Goal: Task Accomplishment & Management: Manage account settings

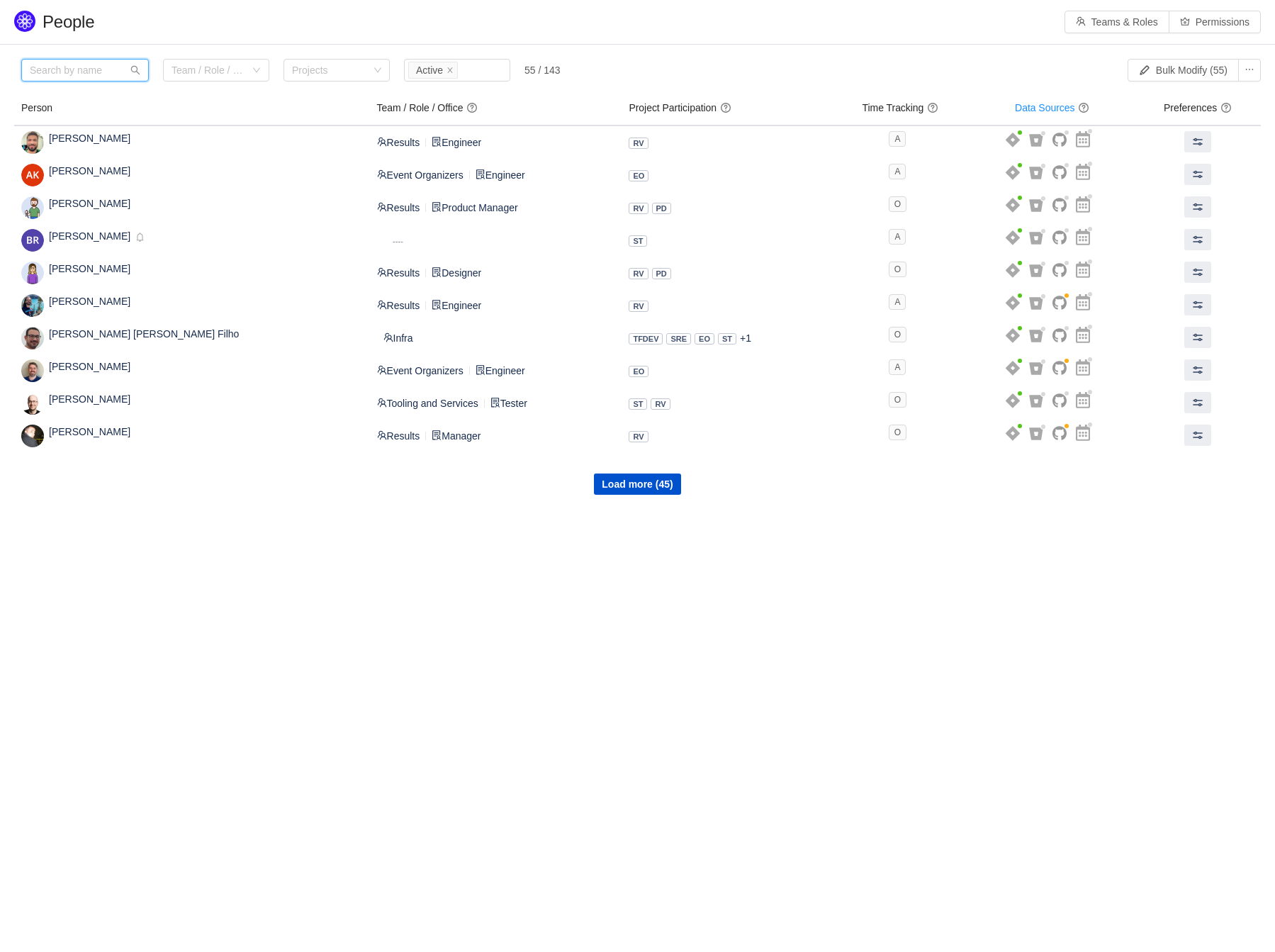
click at [105, 70] on input "text" at bounding box center [85, 70] width 128 height 22
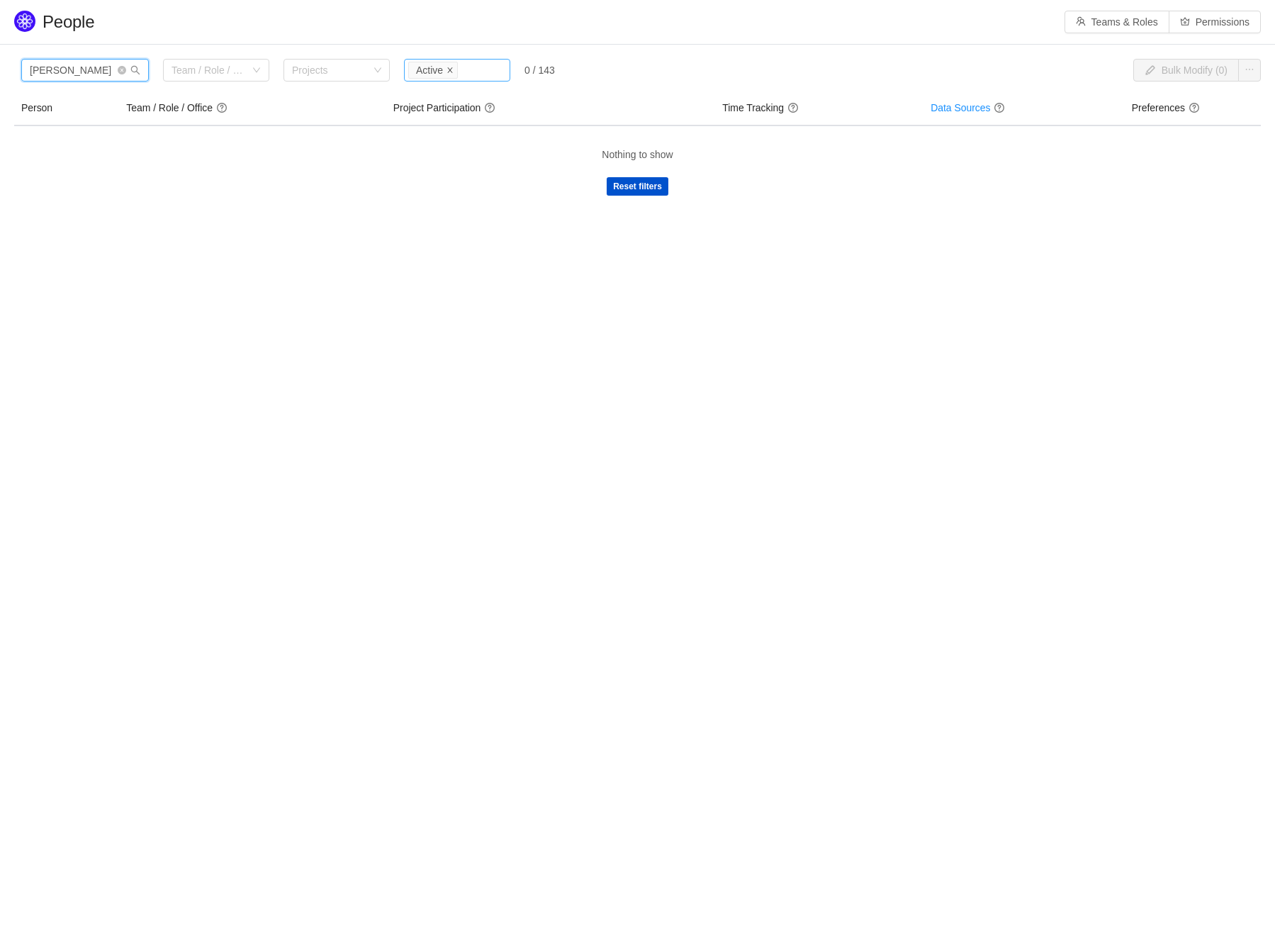
click at [451, 69] on icon "icon: close" at bounding box center [451, 70] width 5 height 5
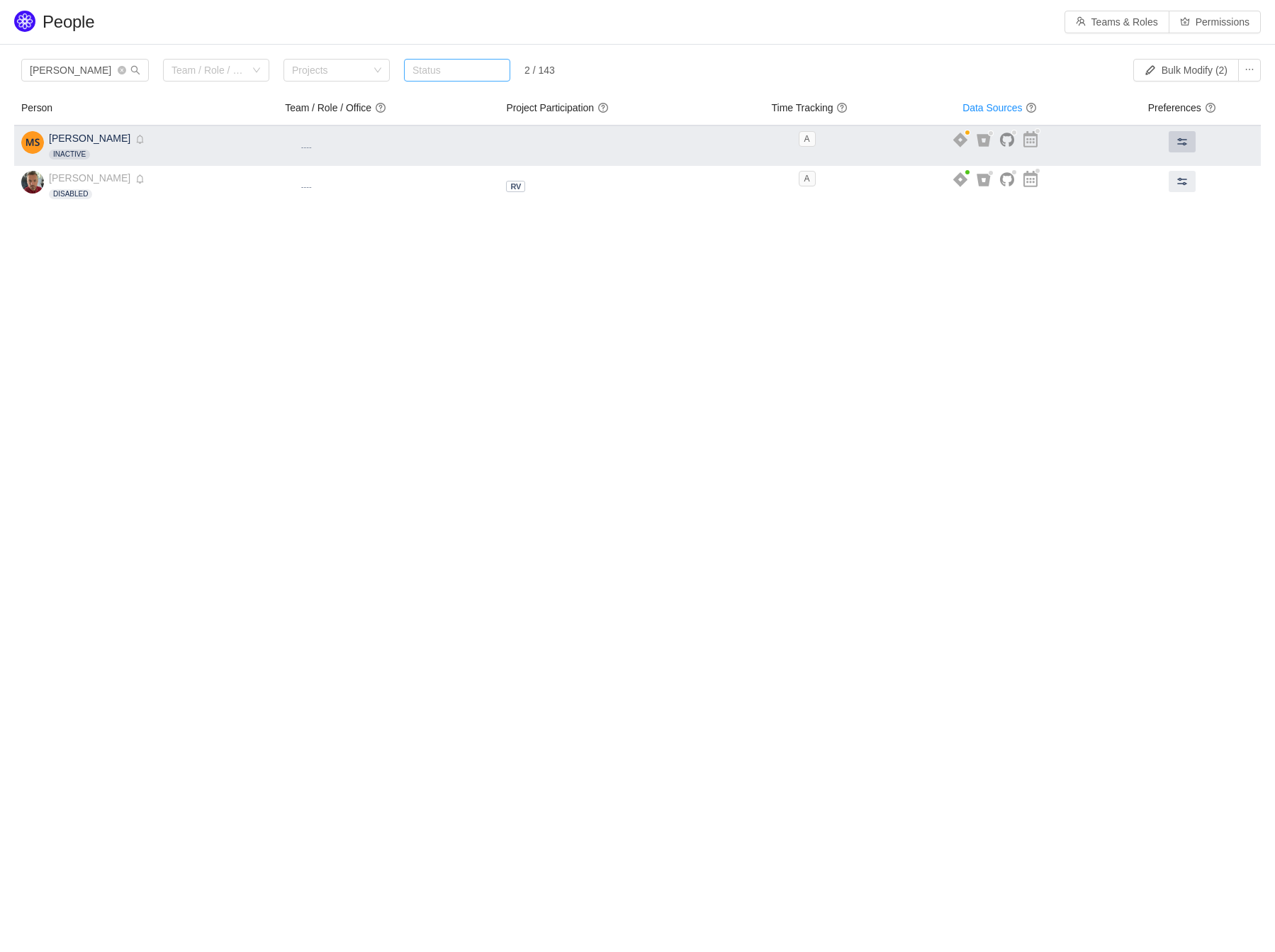
click at [1176, 140] on span at bounding box center [1182, 141] width 11 height 11
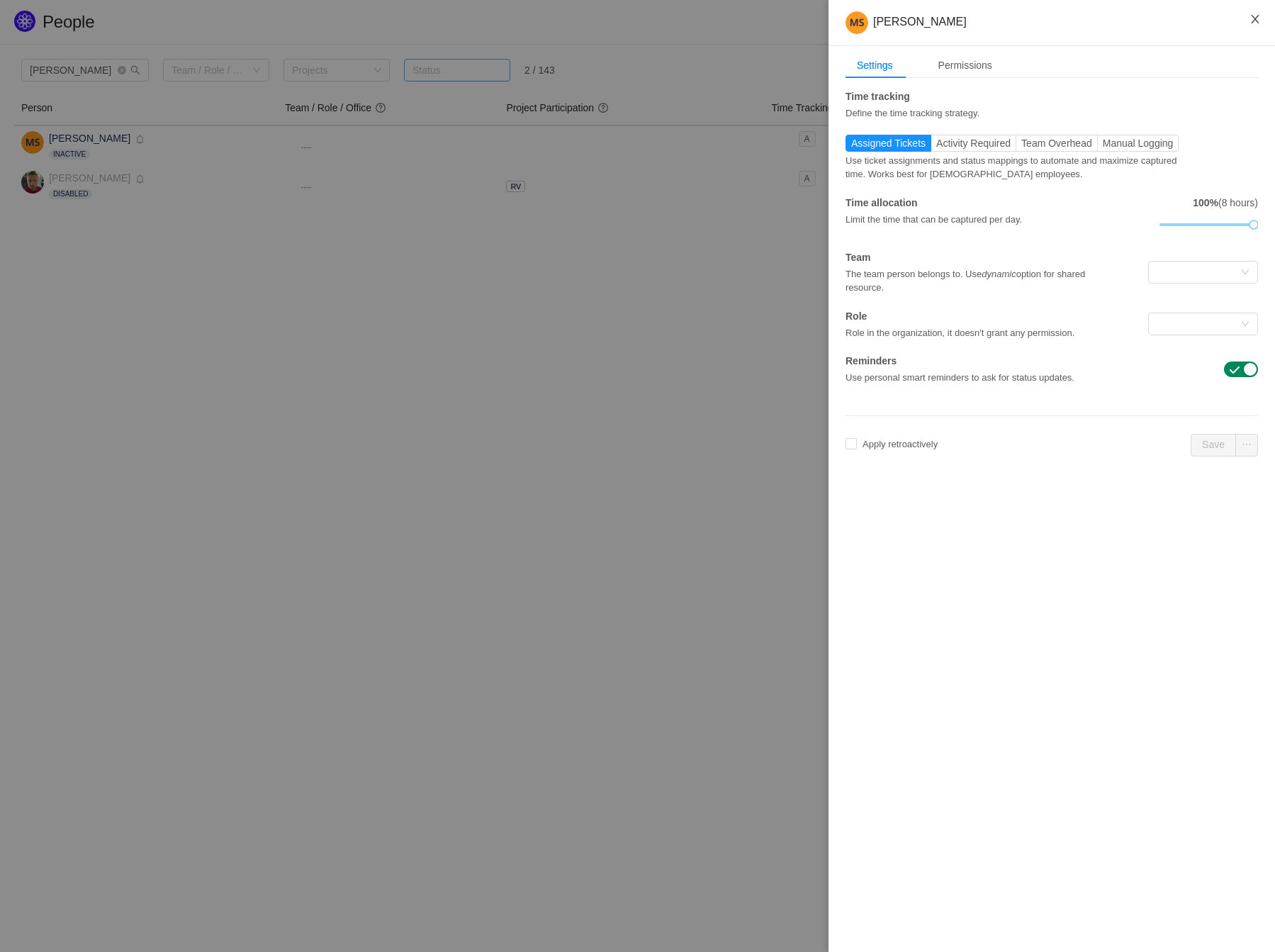
click at [1258, 15] on icon "icon: close" at bounding box center [1255, 19] width 11 height 11
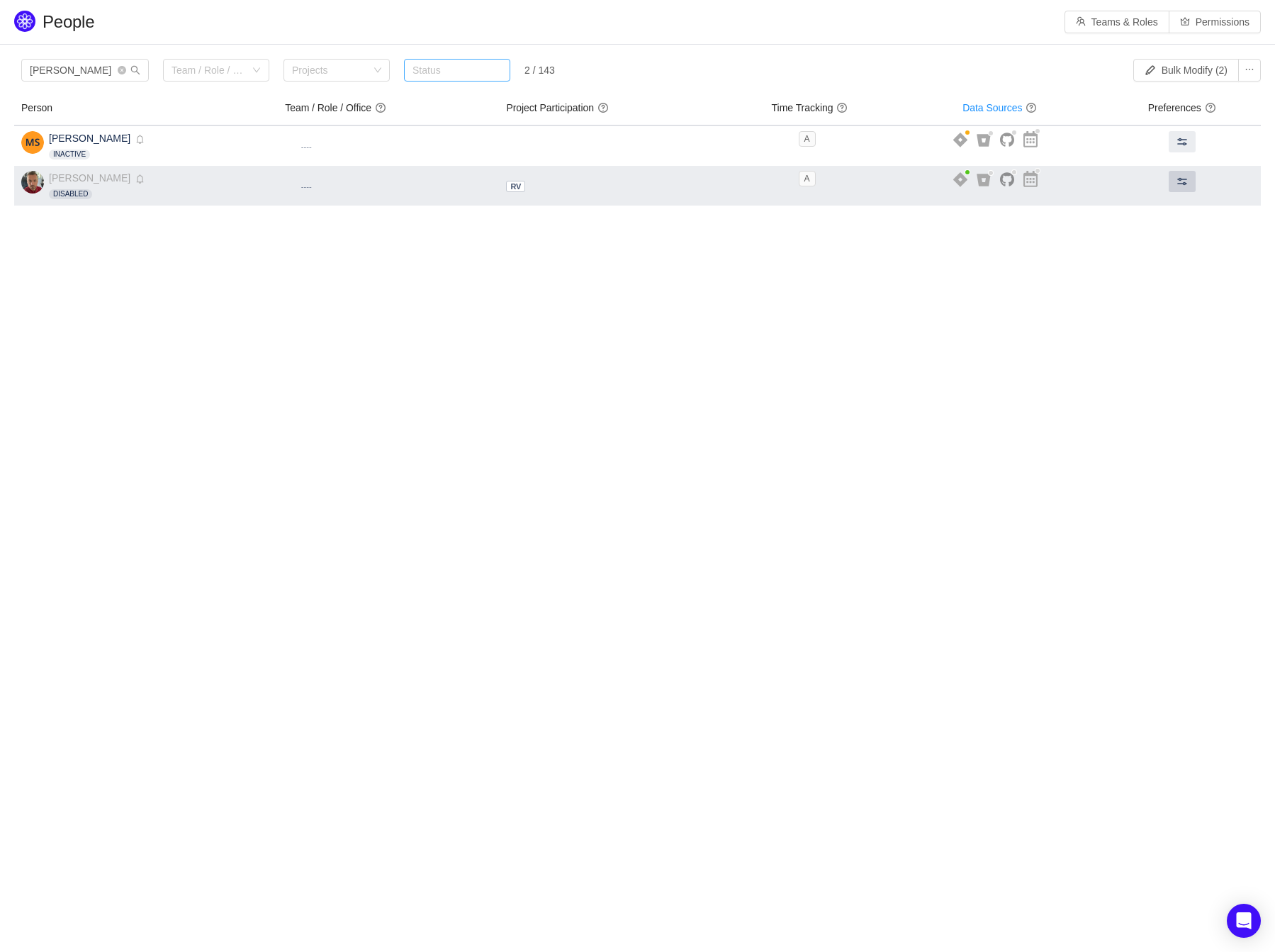
click at [1181, 178] on span at bounding box center [1182, 181] width 11 height 11
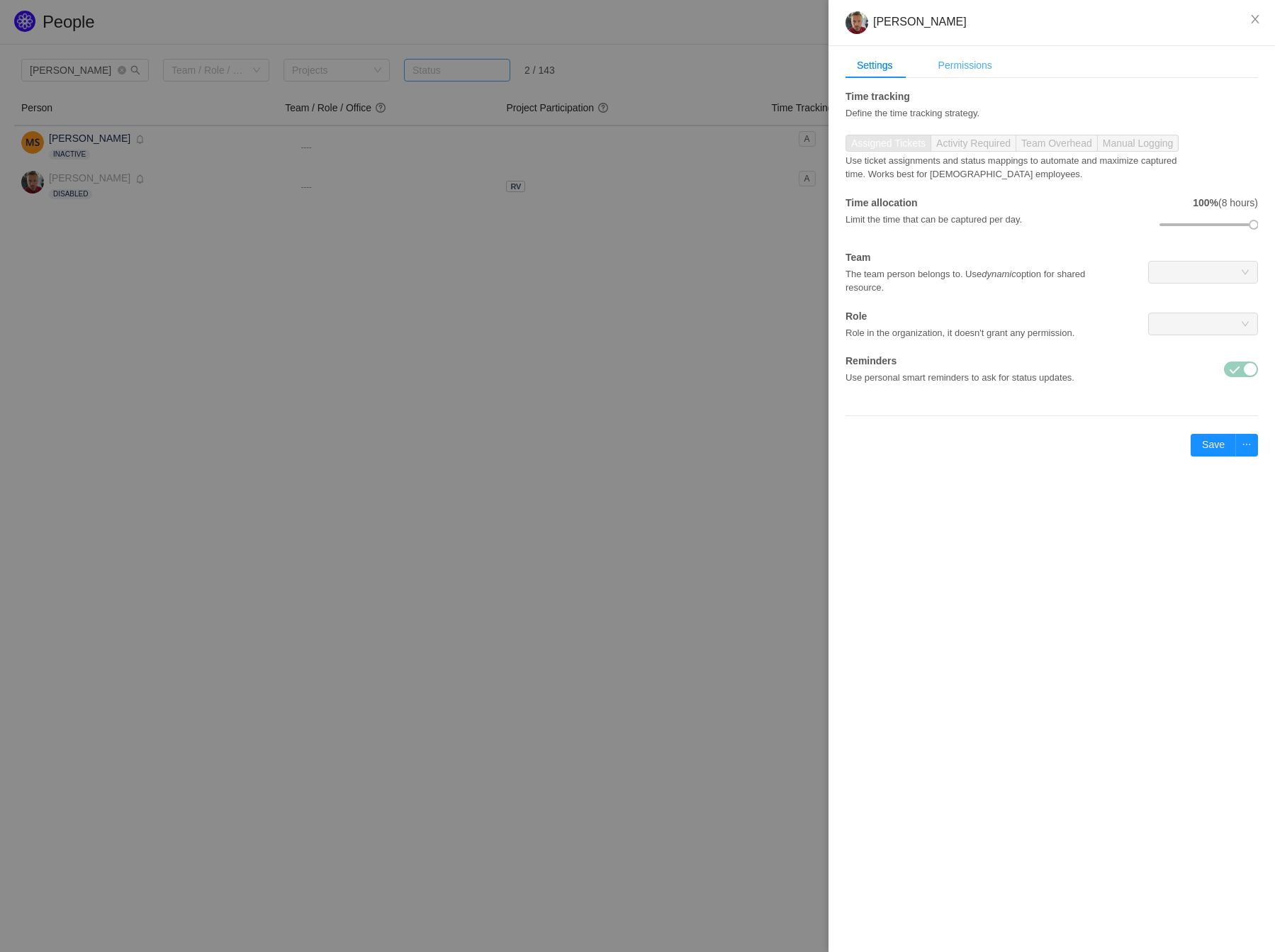
click at [961, 63] on div "Permissions" at bounding box center [965, 65] width 76 height 27
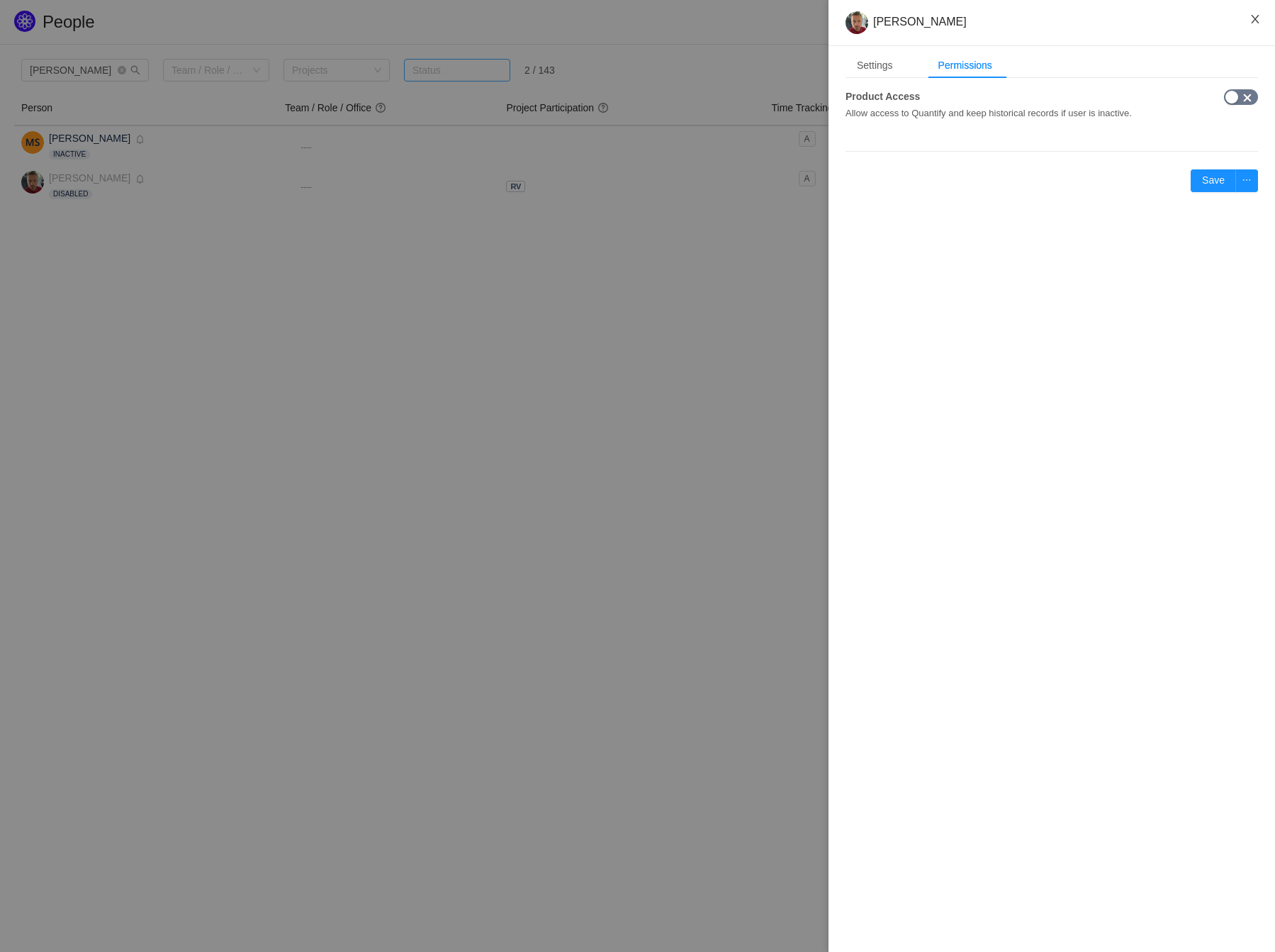
click at [1259, 23] on icon "icon: close" at bounding box center [1254, 19] width 8 height 9
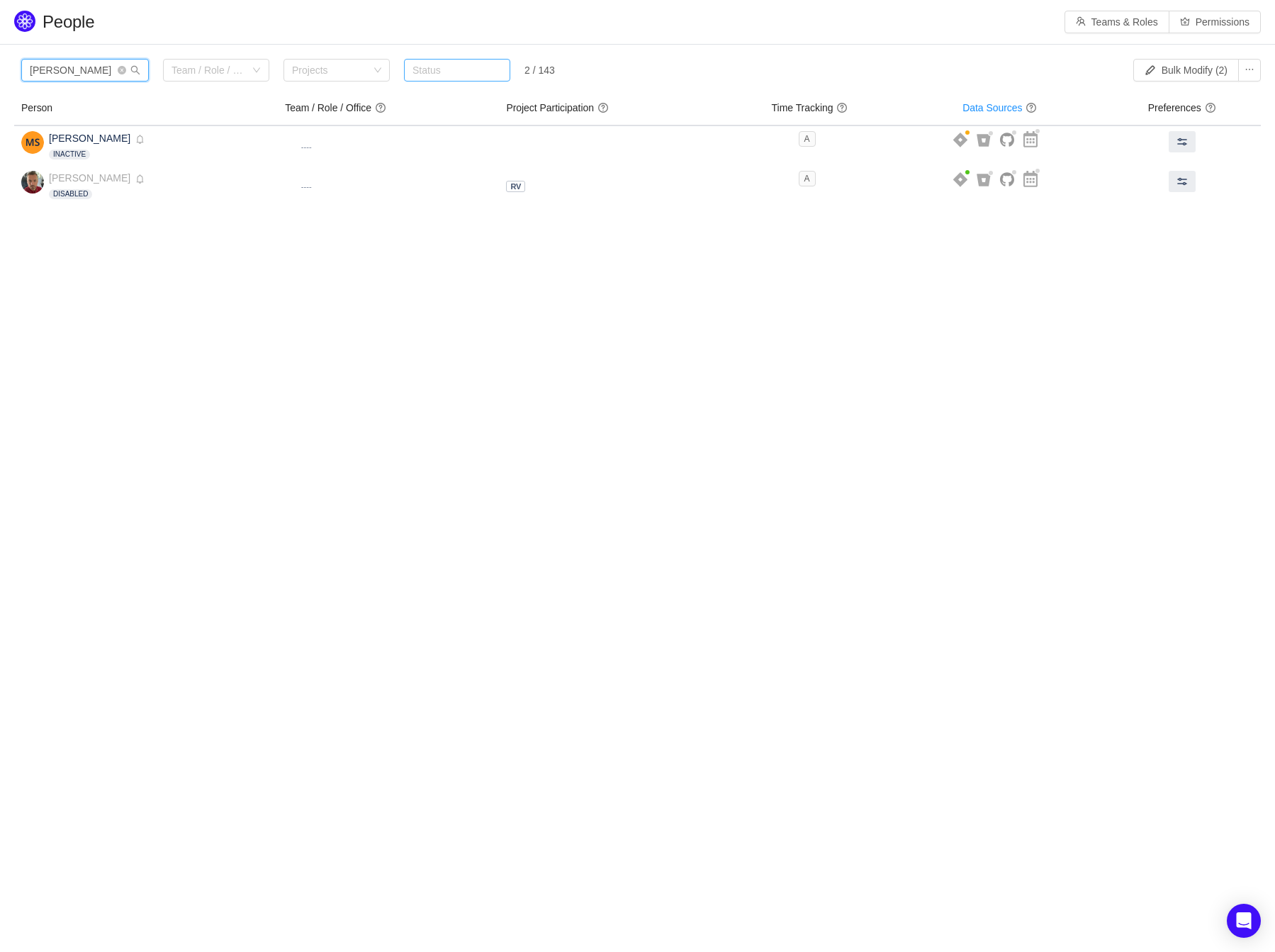
click at [87, 73] on input "[PERSON_NAME]" at bounding box center [85, 70] width 128 height 22
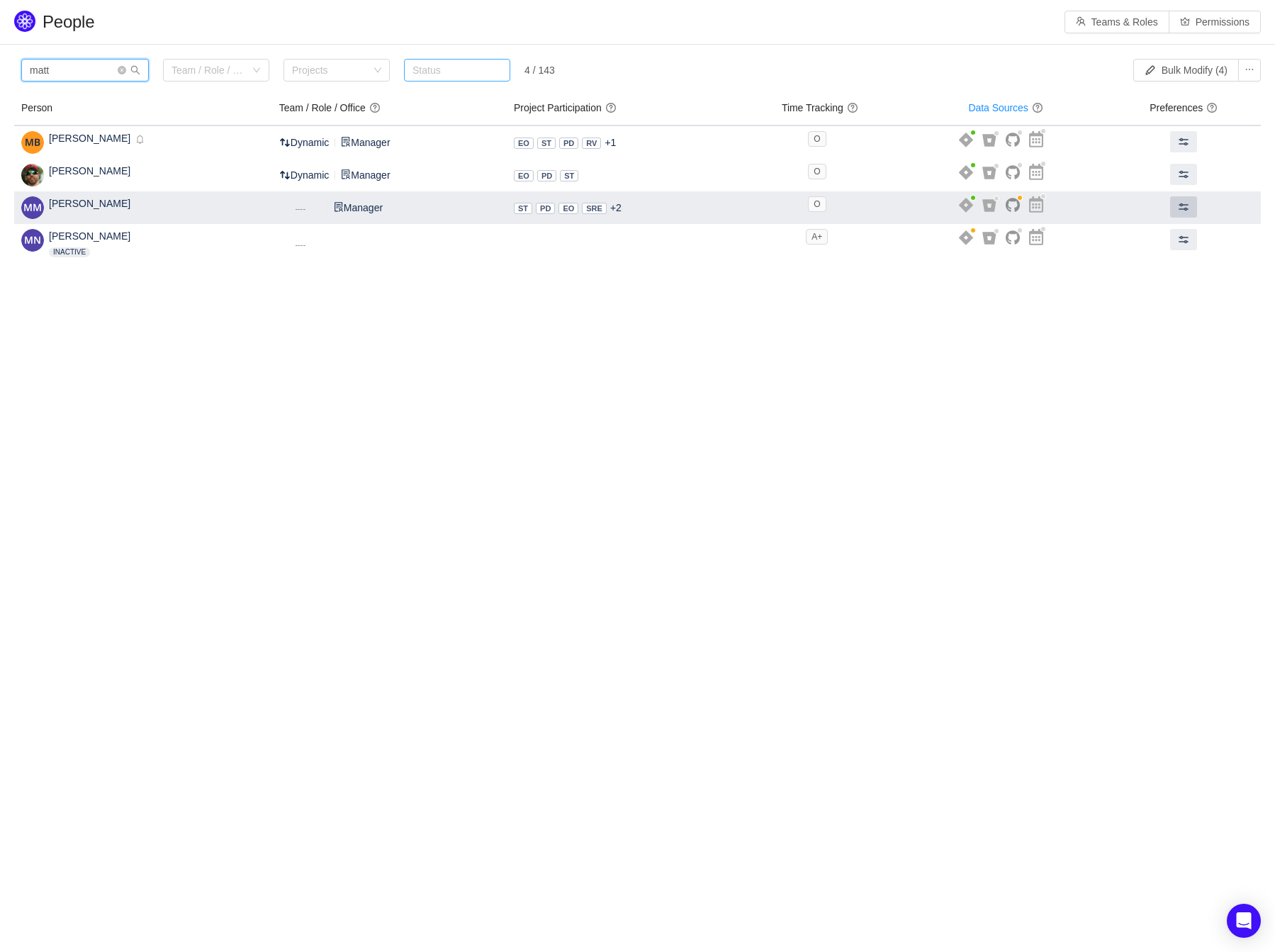
type input "matt"
click at [1178, 203] on span at bounding box center [1183, 207] width 11 height 11
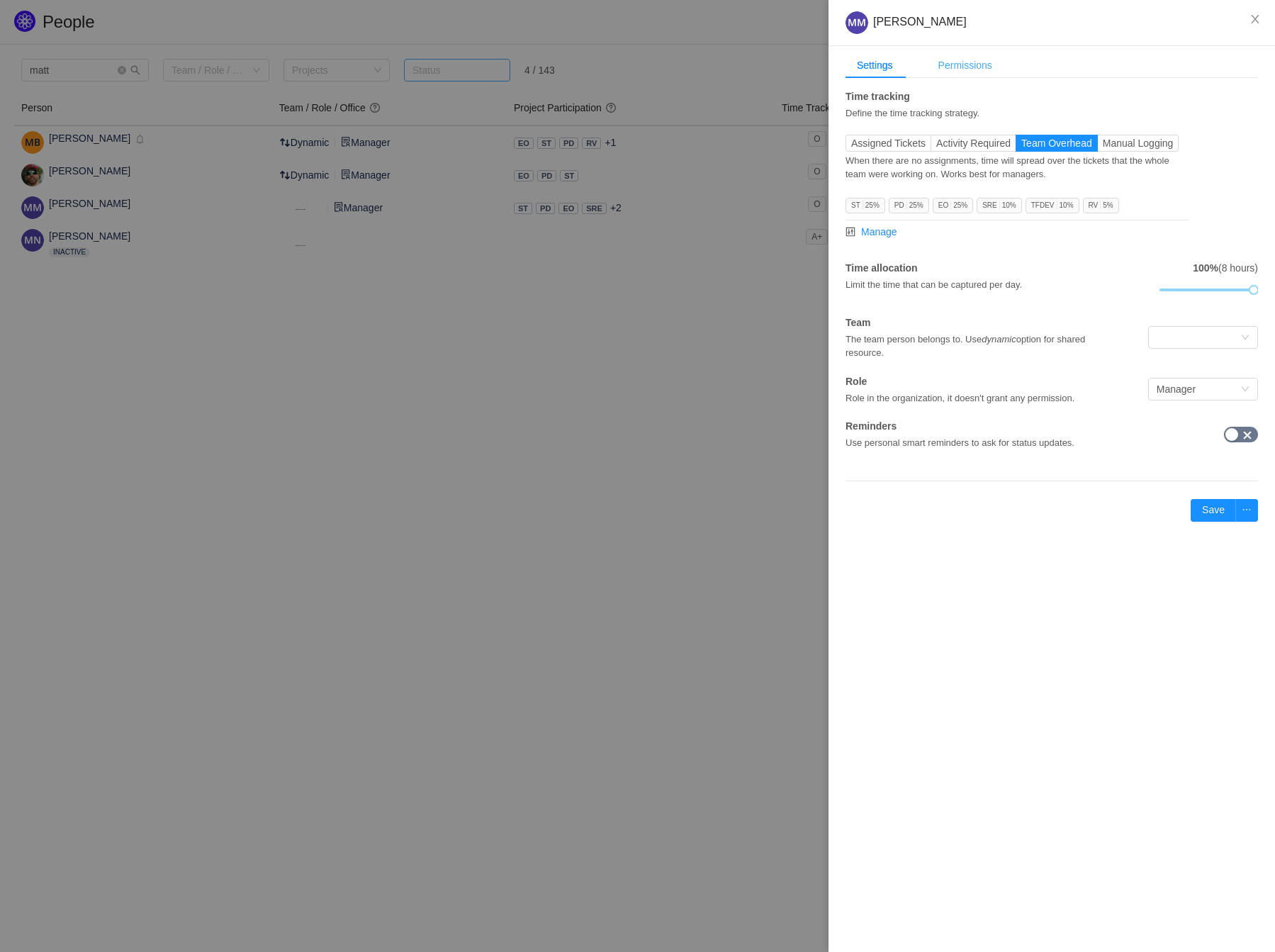
click at [976, 70] on div "Permissions" at bounding box center [965, 65] width 76 height 27
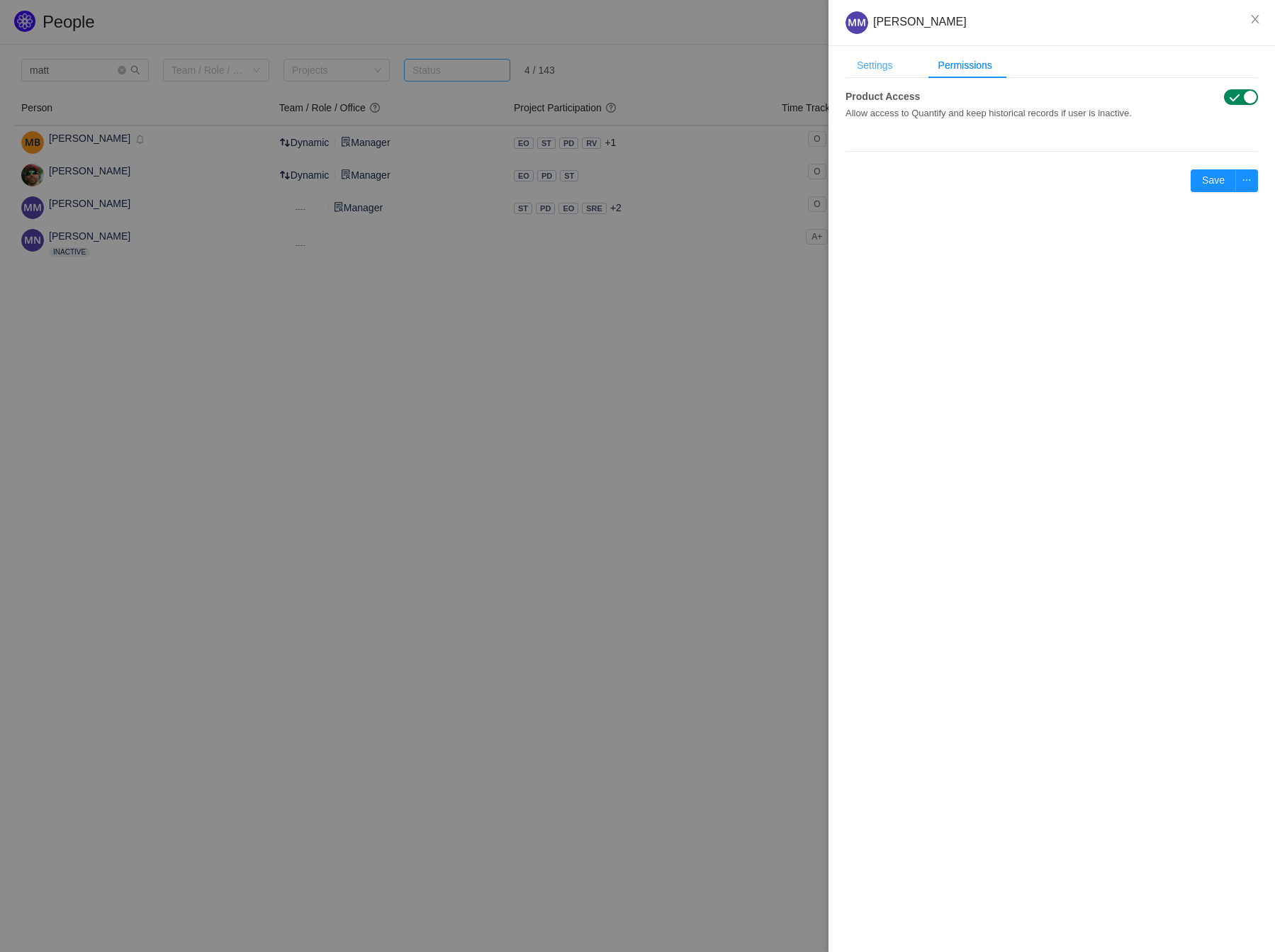
click at [877, 62] on div "Settings" at bounding box center [875, 65] width 59 height 27
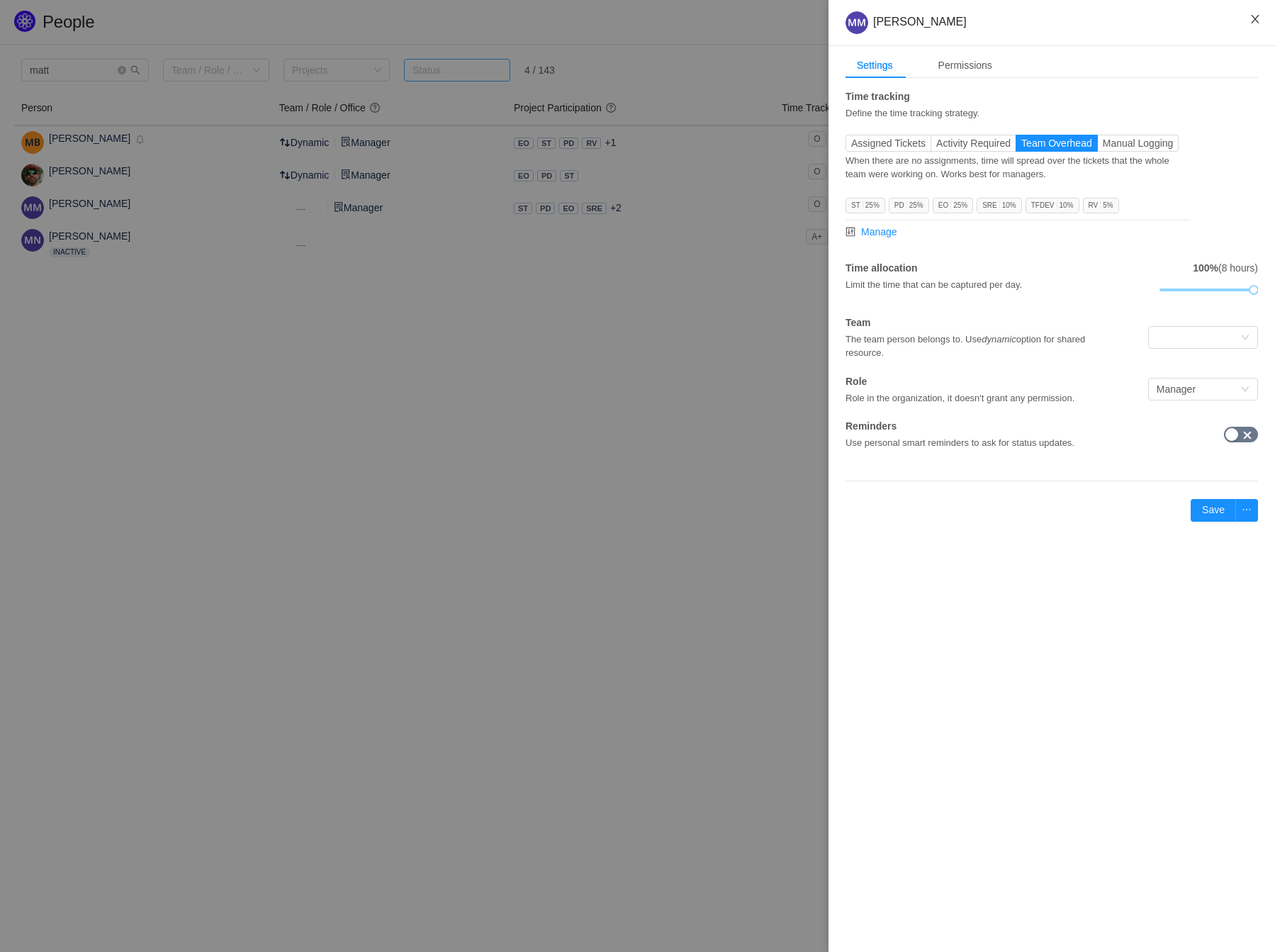
click at [1260, 22] on icon "icon: close" at bounding box center [1255, 19] width 11 height 11
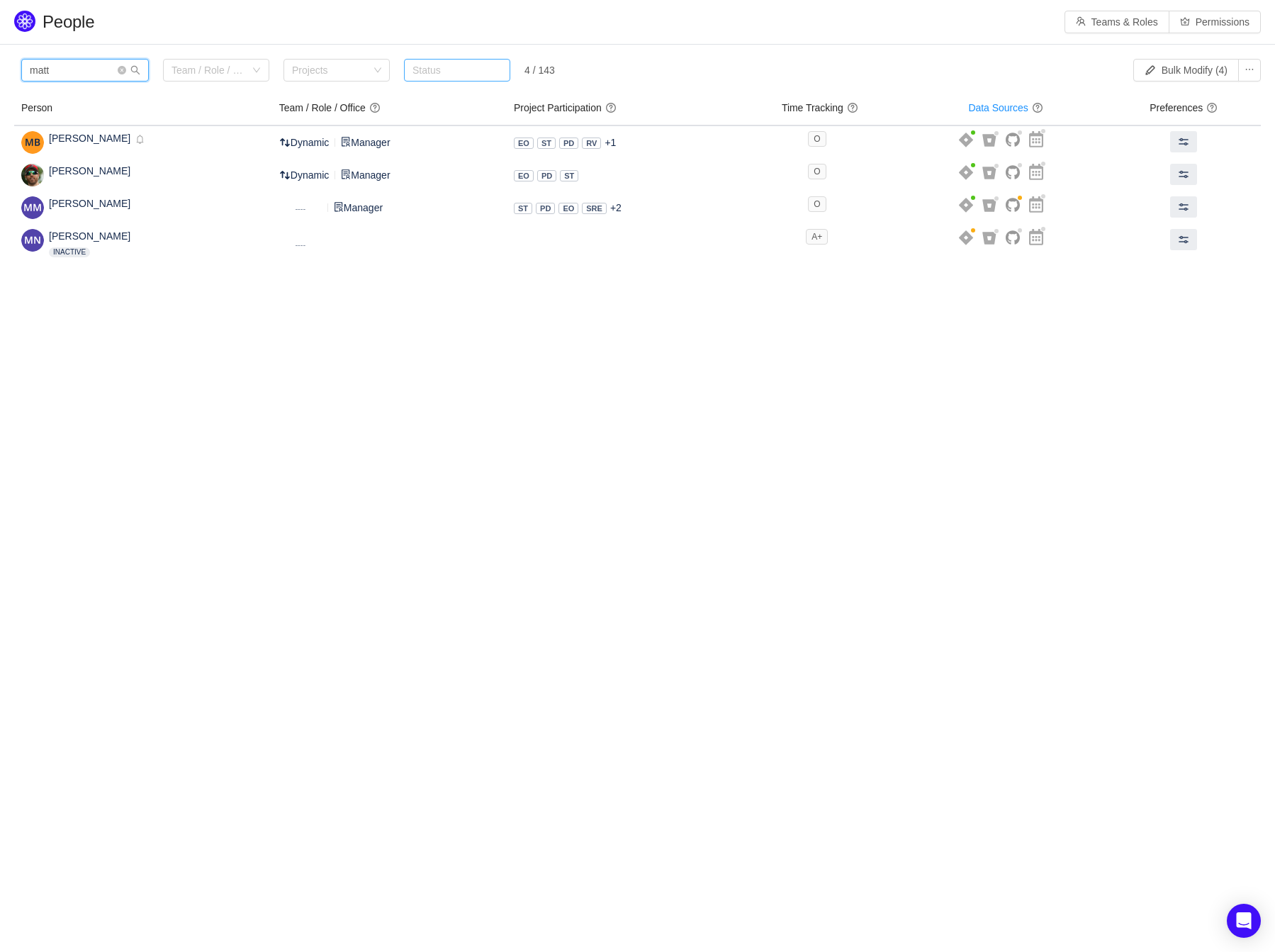
click at [100, 69] on input "matt" at bounding box center [85, 70] width 128 height 22
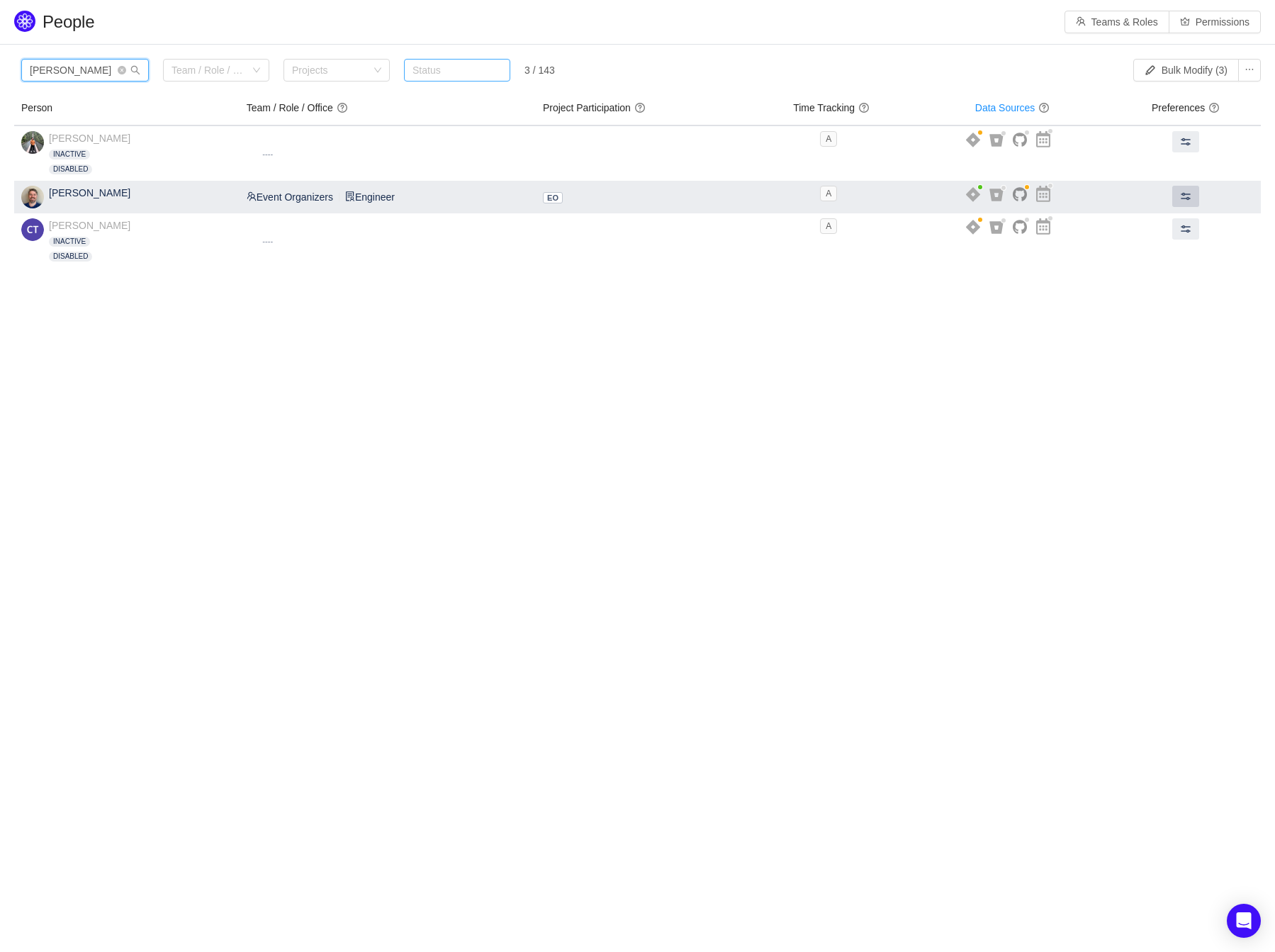
type input "[PERSON_NAME]"
click at [1190, 199] on button at bounding box center [1185, 196] width 27 height 21
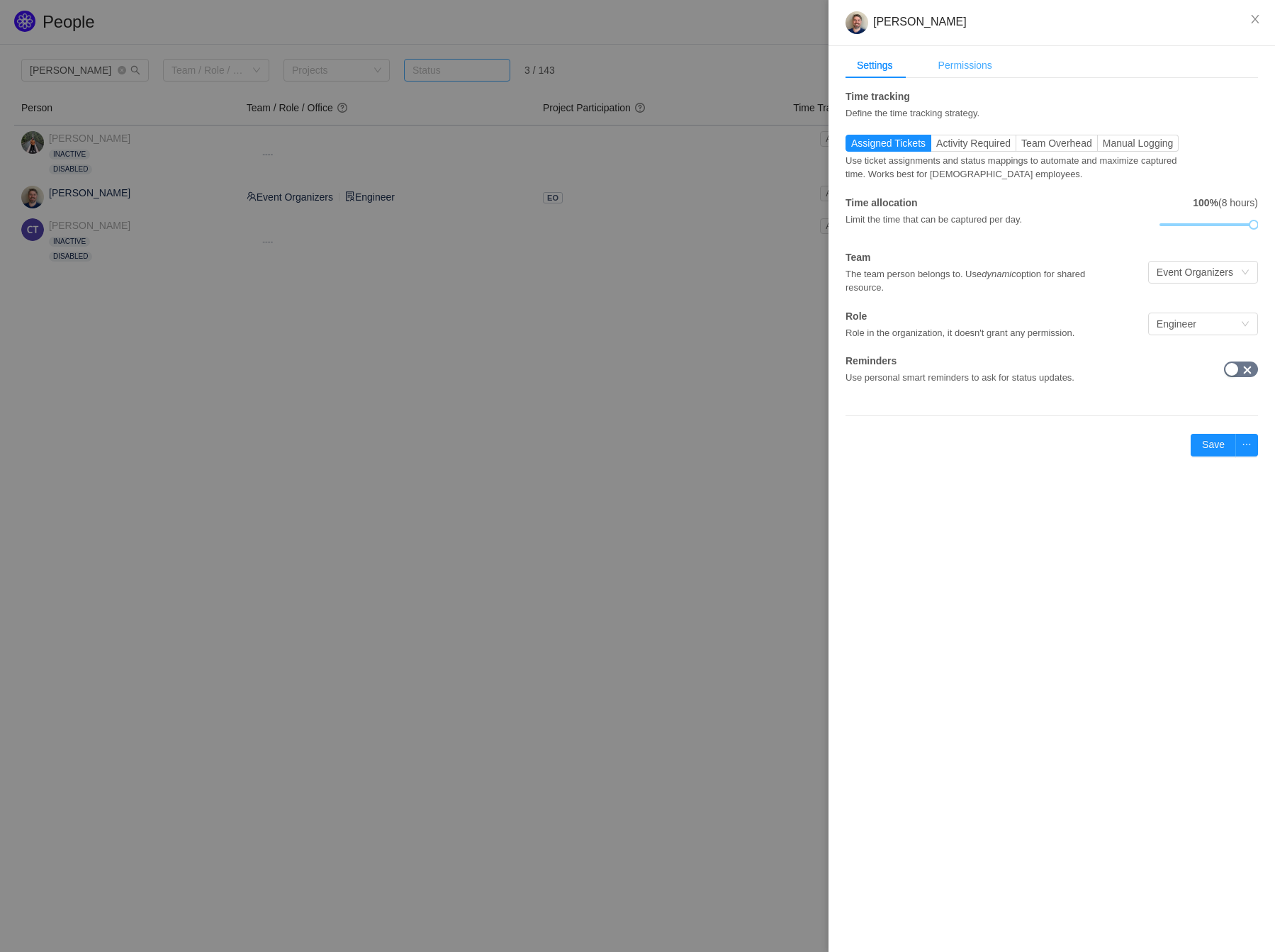
click at [965, 75] on div "Permissions" at bounding box center [965, 65] width 76 height 27
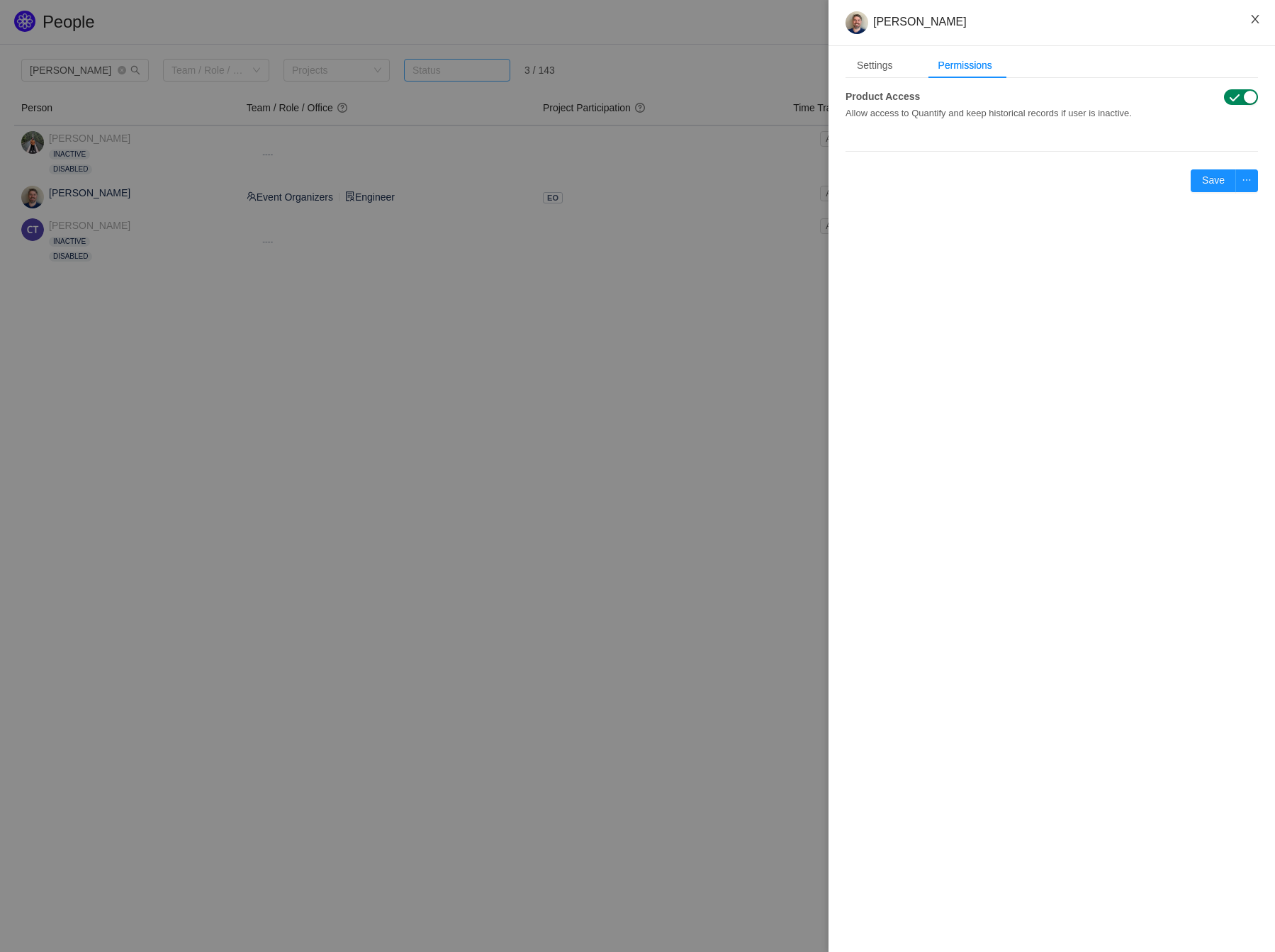
click at [1255, 21] on icon "icon: close" at bounding box center [1254, 19] width 8 height 9
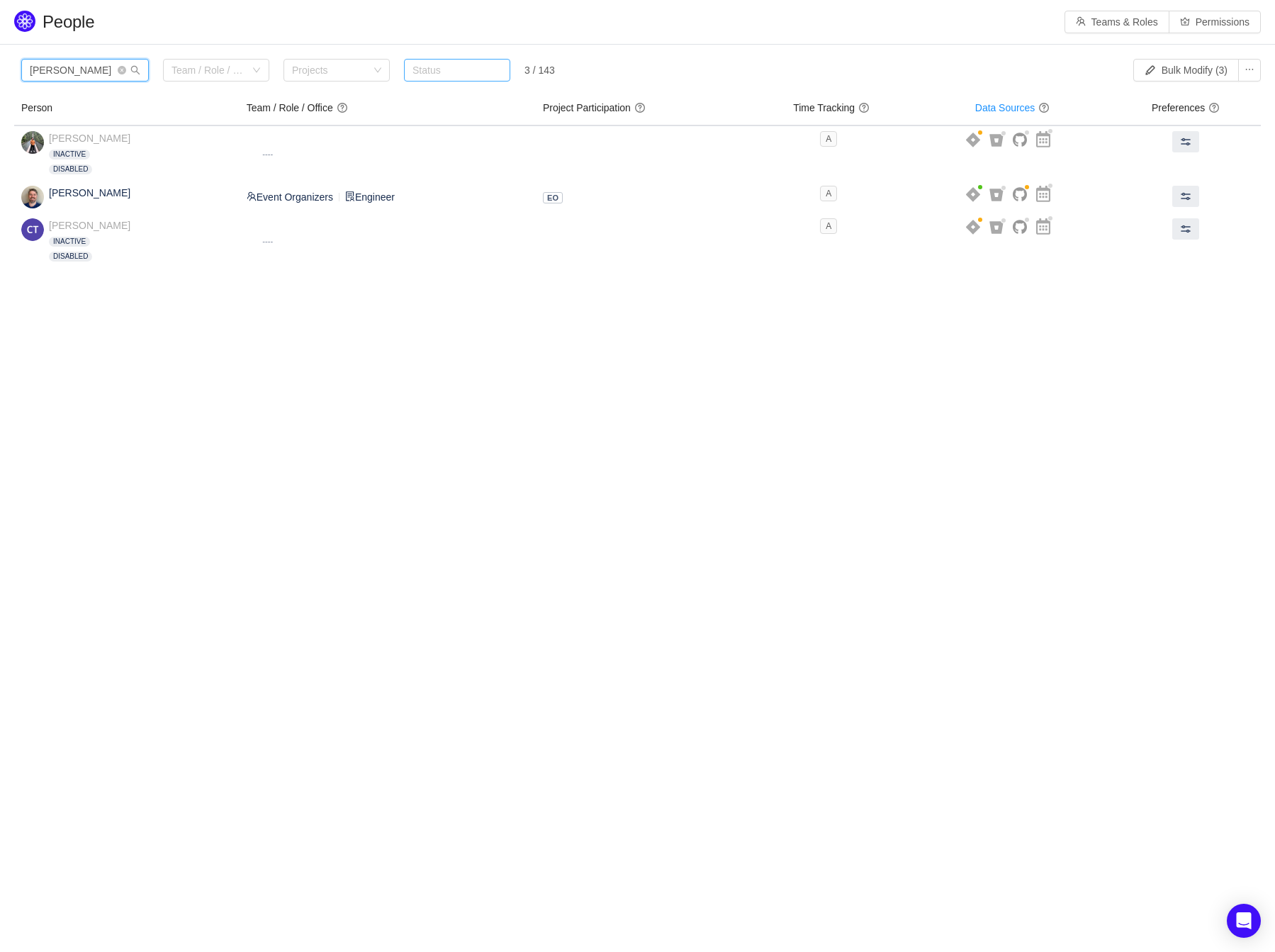
click at [93, 69] on input "[PERSON_NAME]" at bounding box center [85, 70] width 128 height 22
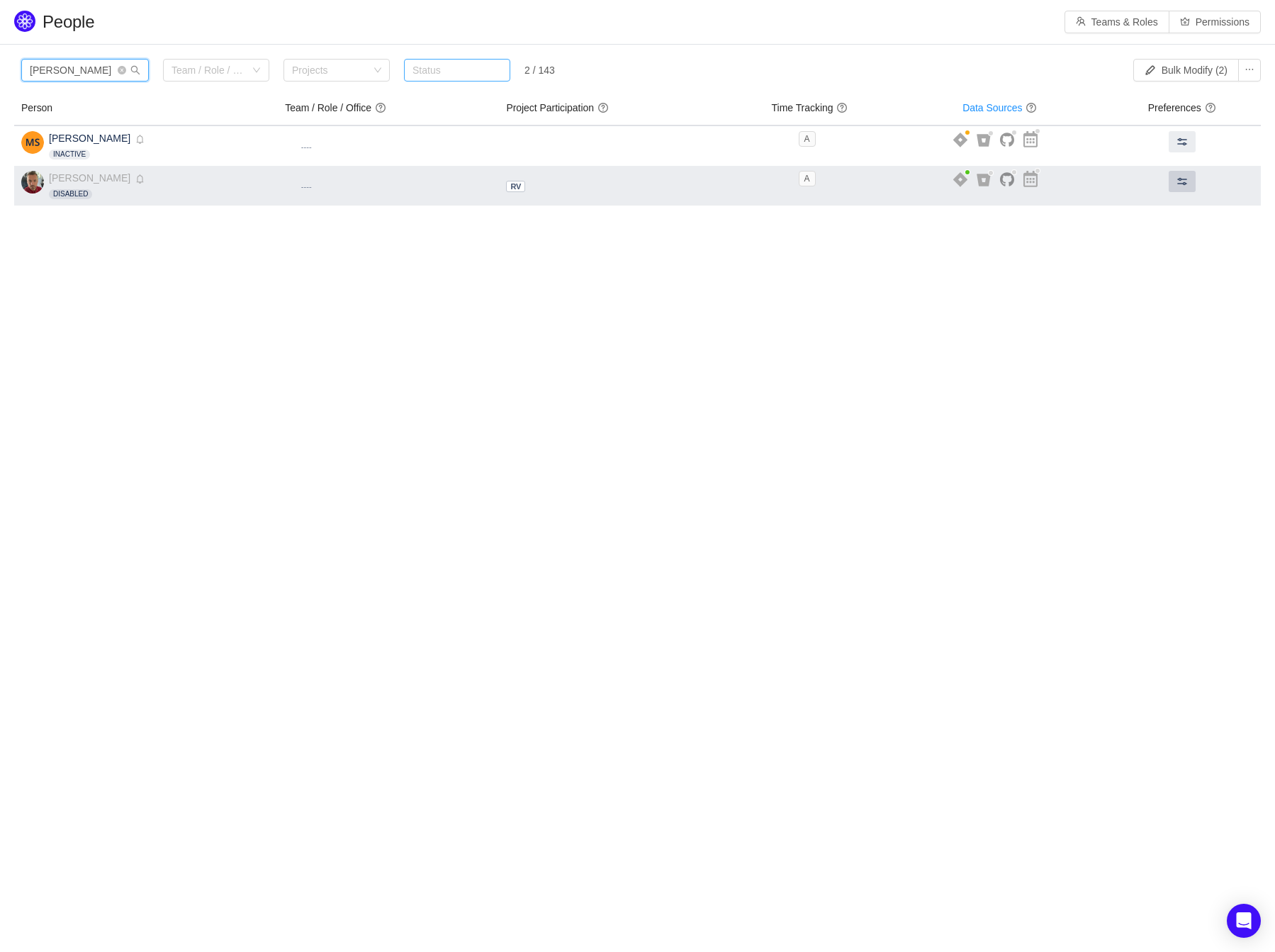
type input "[PERSON_NAME]"
click at [1177, 181] on span at bounding box center [1182, 181] width 11 height 11
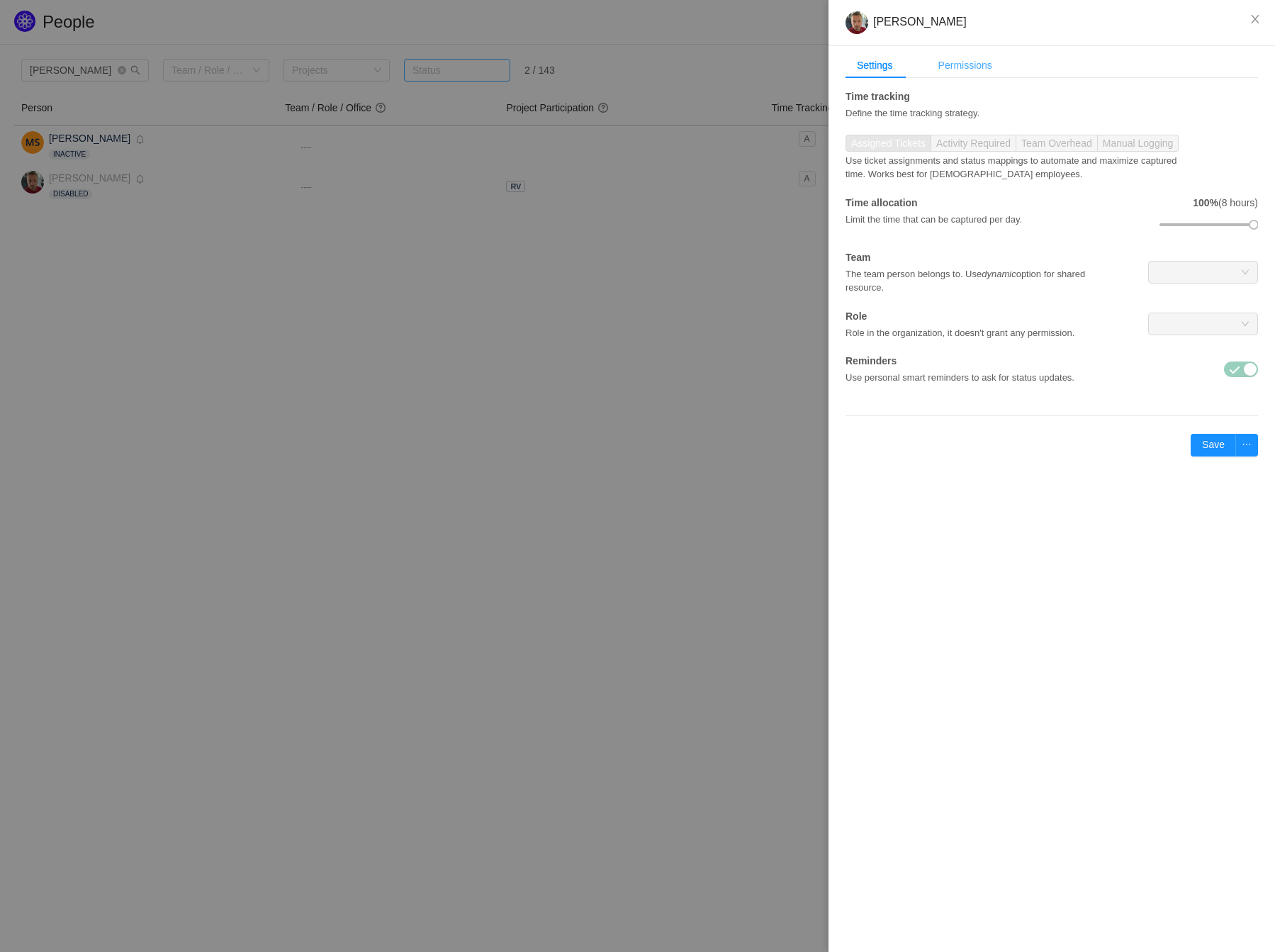
click at [994, 66] on div "Permissions" at bounding box center [965, 65] width 76 height 27
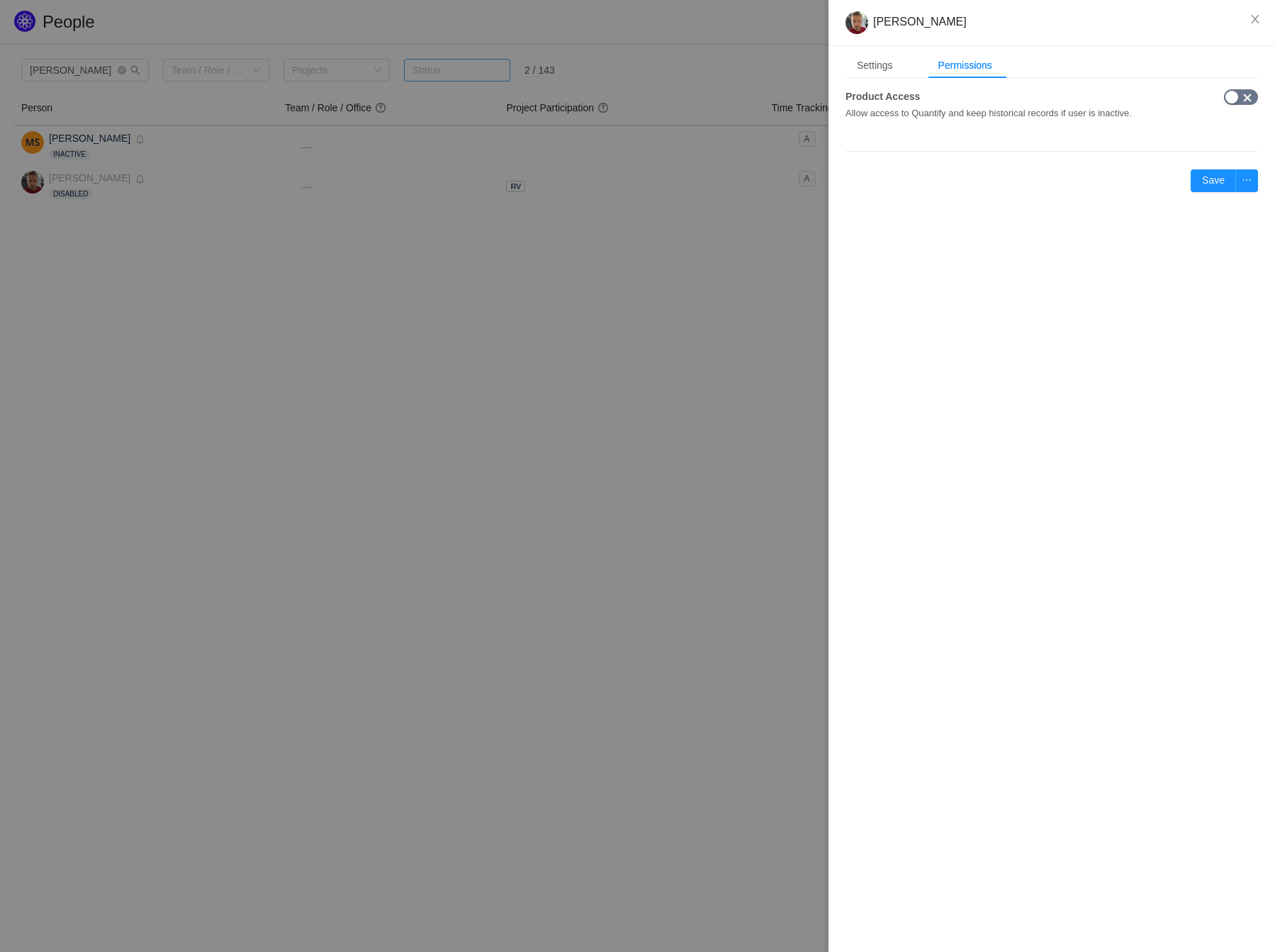
click at [1235, 93] on button "button" at bounding box center [1242, 97] width 34 height 15
click at [1209, 179] on button "Save" at bounding box center [1213, 181] width 45 height 22
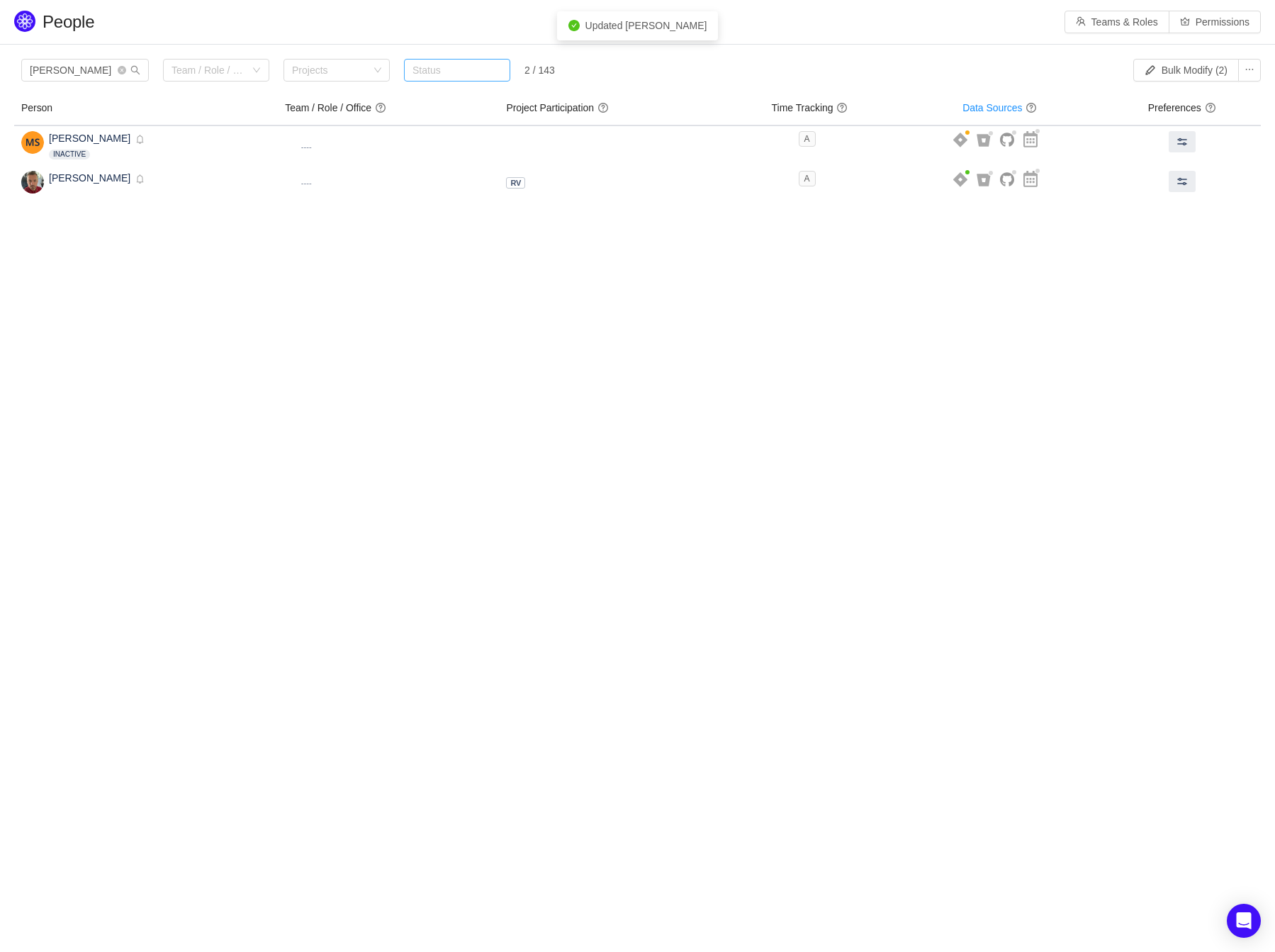
click at [392, 269] on body "People Teams & Roles Permissions Please review the list of users with privilege…" at bounding box center [638, 476] width 1275 height 952
